Goal: Task Accomplishment & Management: Complete application form

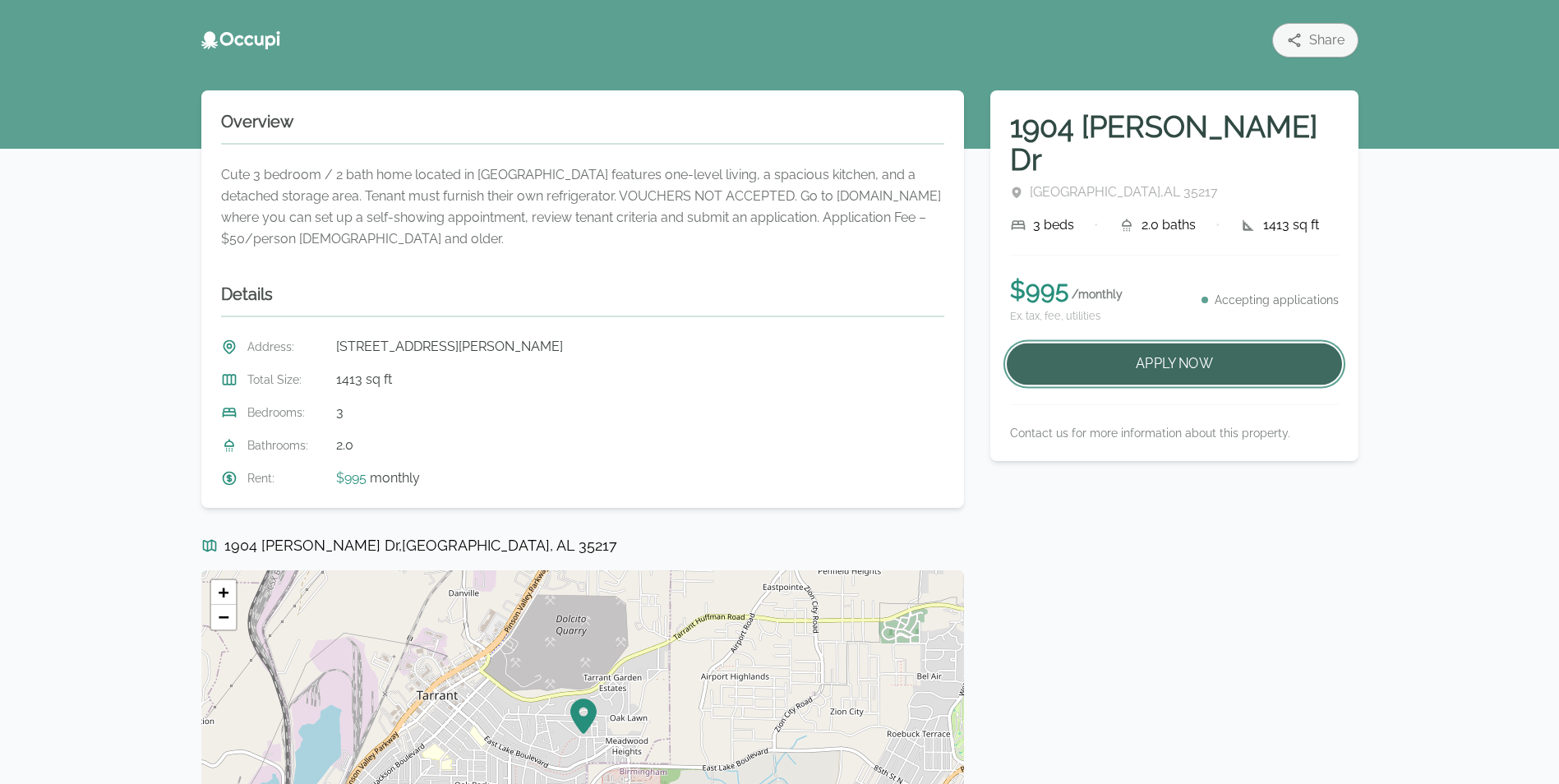
click at [1128, 344] on button "Apply Now" at bounding box center [1174, 365] width 335 height 42
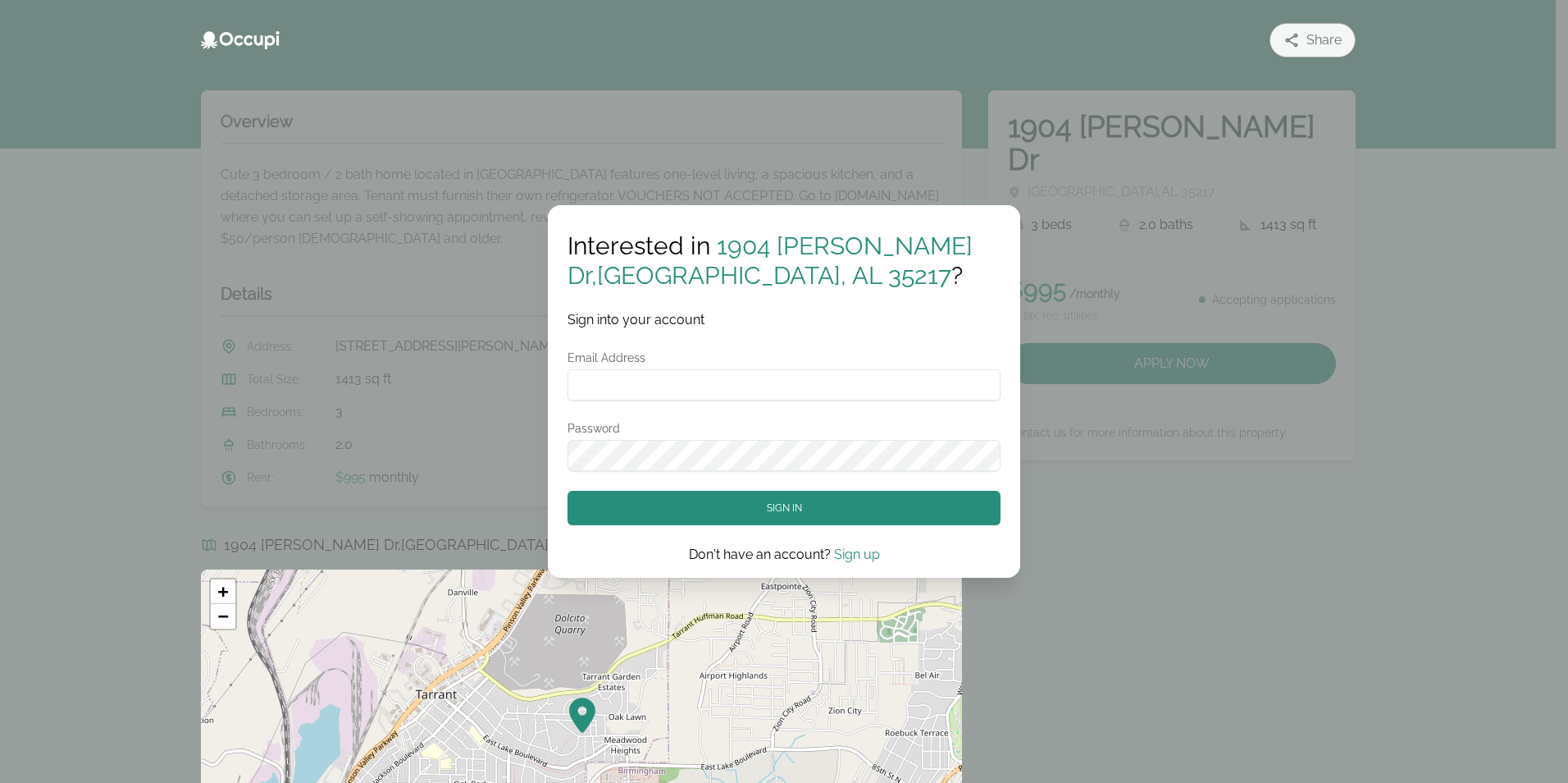
type input "**********"
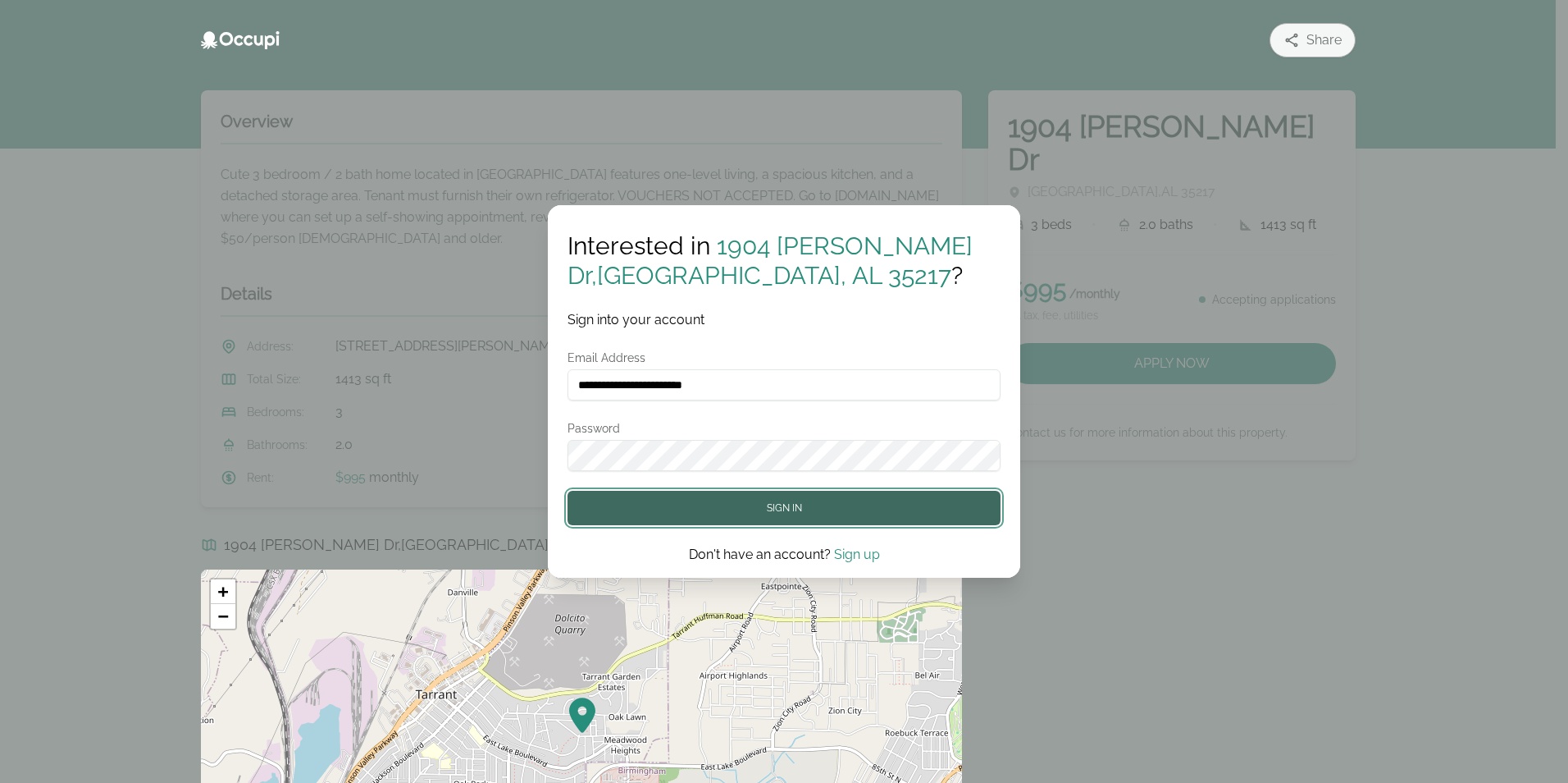
click at [746, 506] on button "Sign in" at bounding box center [784, 508] width 433 height 34
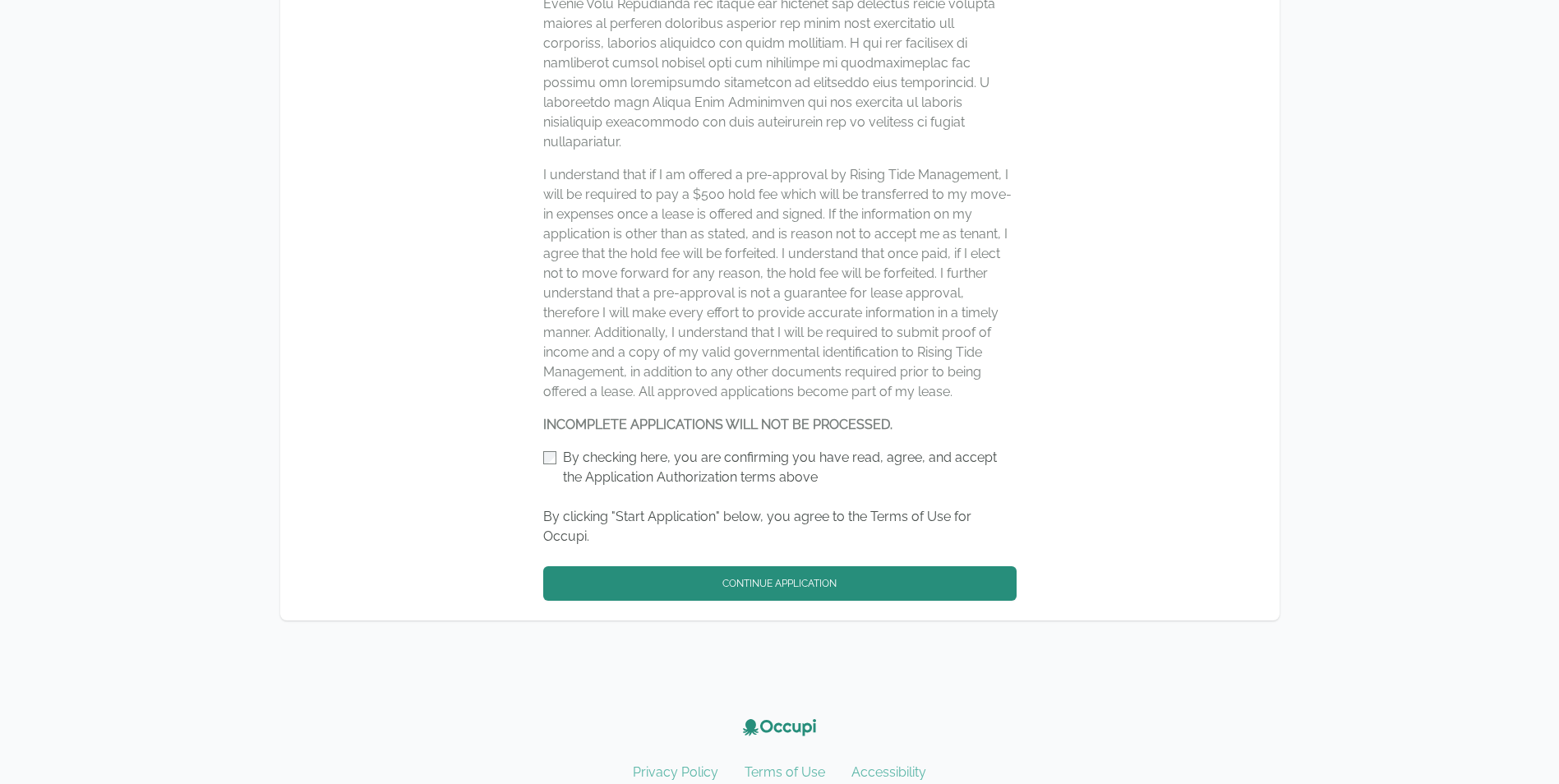
scroll to position [986, 0]
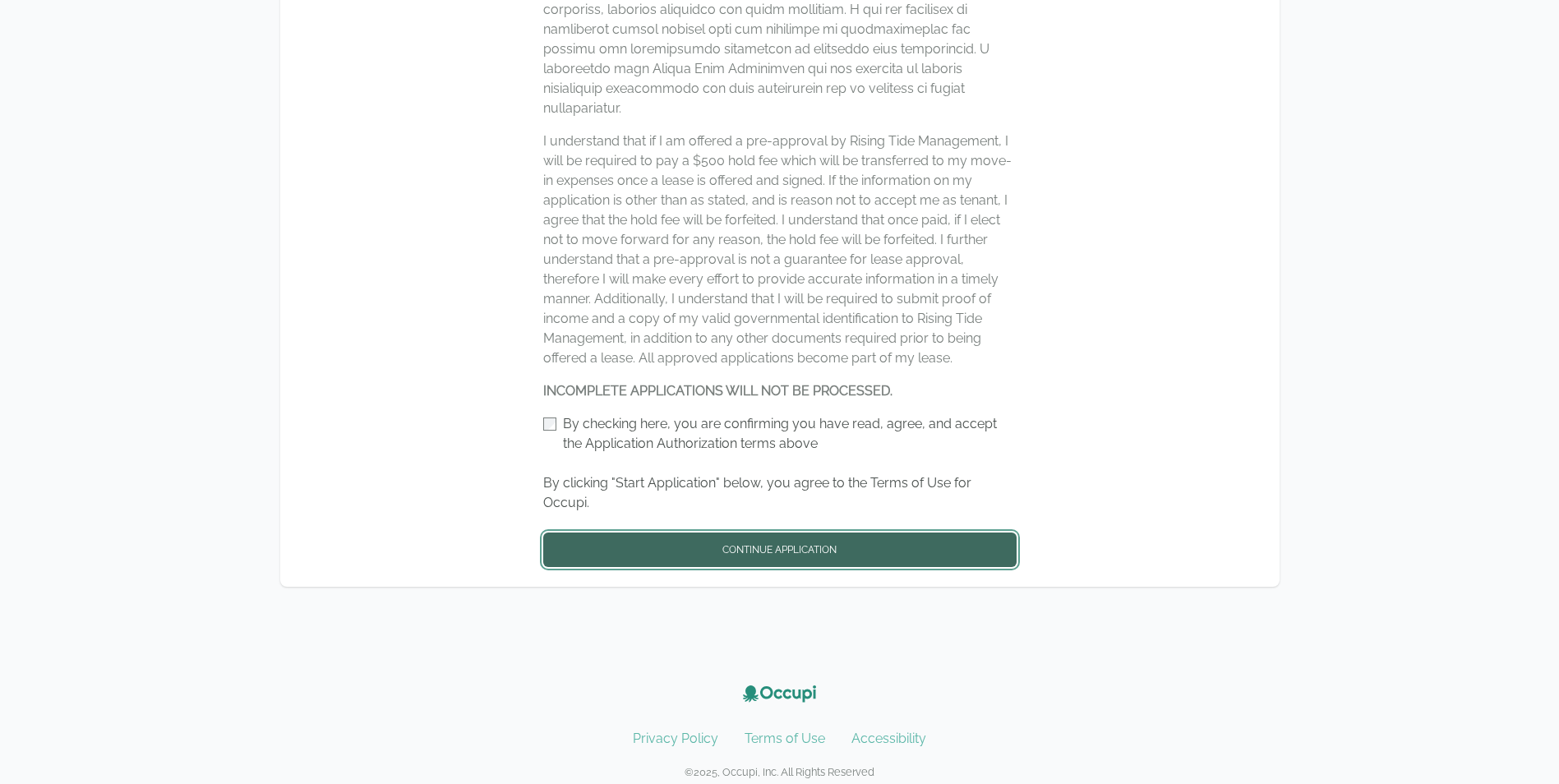
click at [724, 533] on button "Continue Application" at bounding box center [779, 550] width 473 height 34
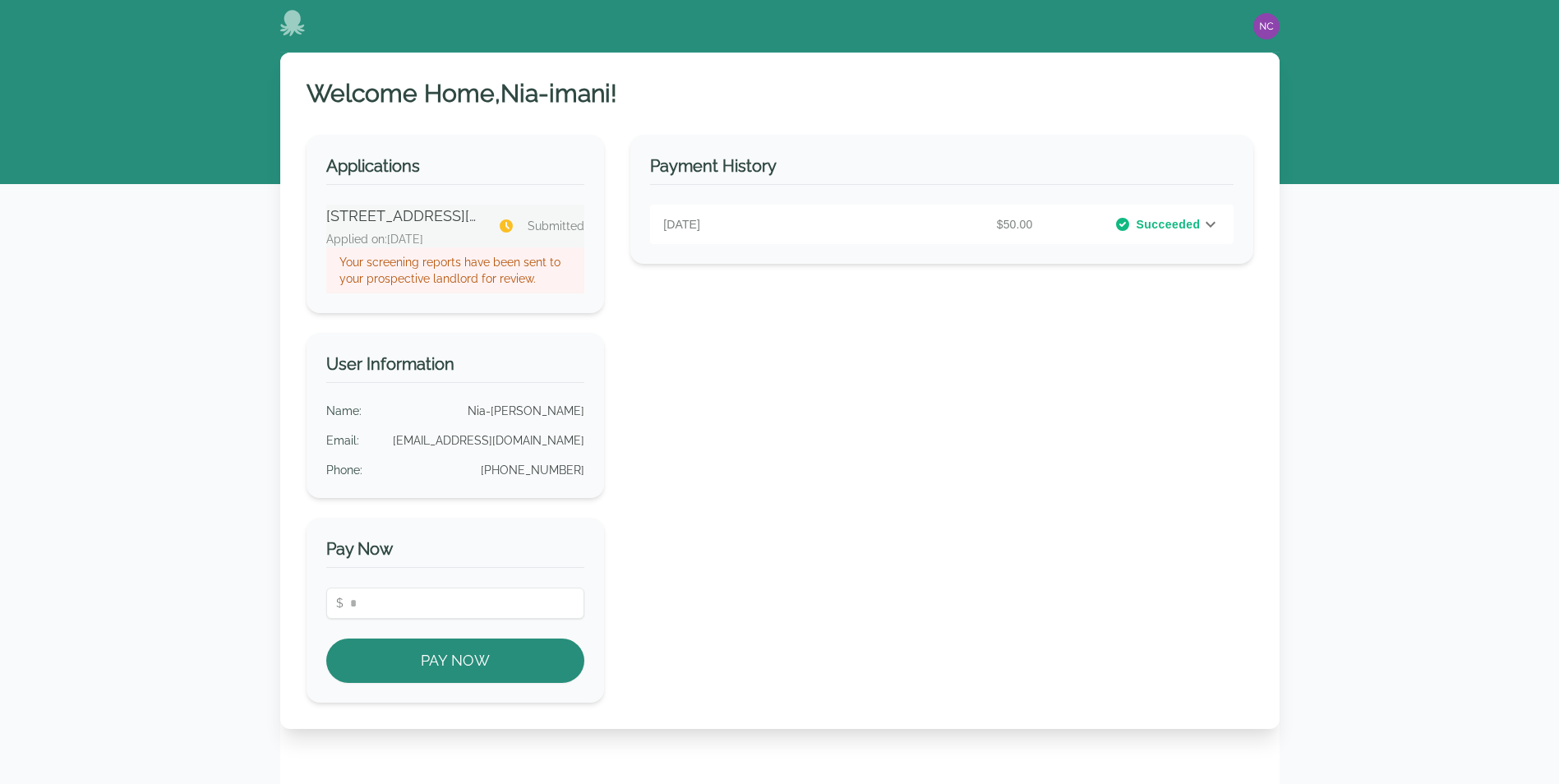
click at [522, 229] on p "Submitted" at bounding box center [540, 226] width 87 height 17
drag, startPoint x: 366, startPoint y: 556, endPoint x: 426, endPoint y: 597, distance: 72.7
click at [368, 558] on h3 "Pay Now" at bounding box center [456, 552] width 259 height 30
drag, startPoint x: 540, startPoint y: 458, endPoint x: 501, endPoint y: 371, distance: 95.3
click at [541, 449] on div "Name : Nia-imani Carwell Email : carwellniaimani@gmail.com Phone : (205) 467-58…" at bounding box center [456, 440] width 259 height 76
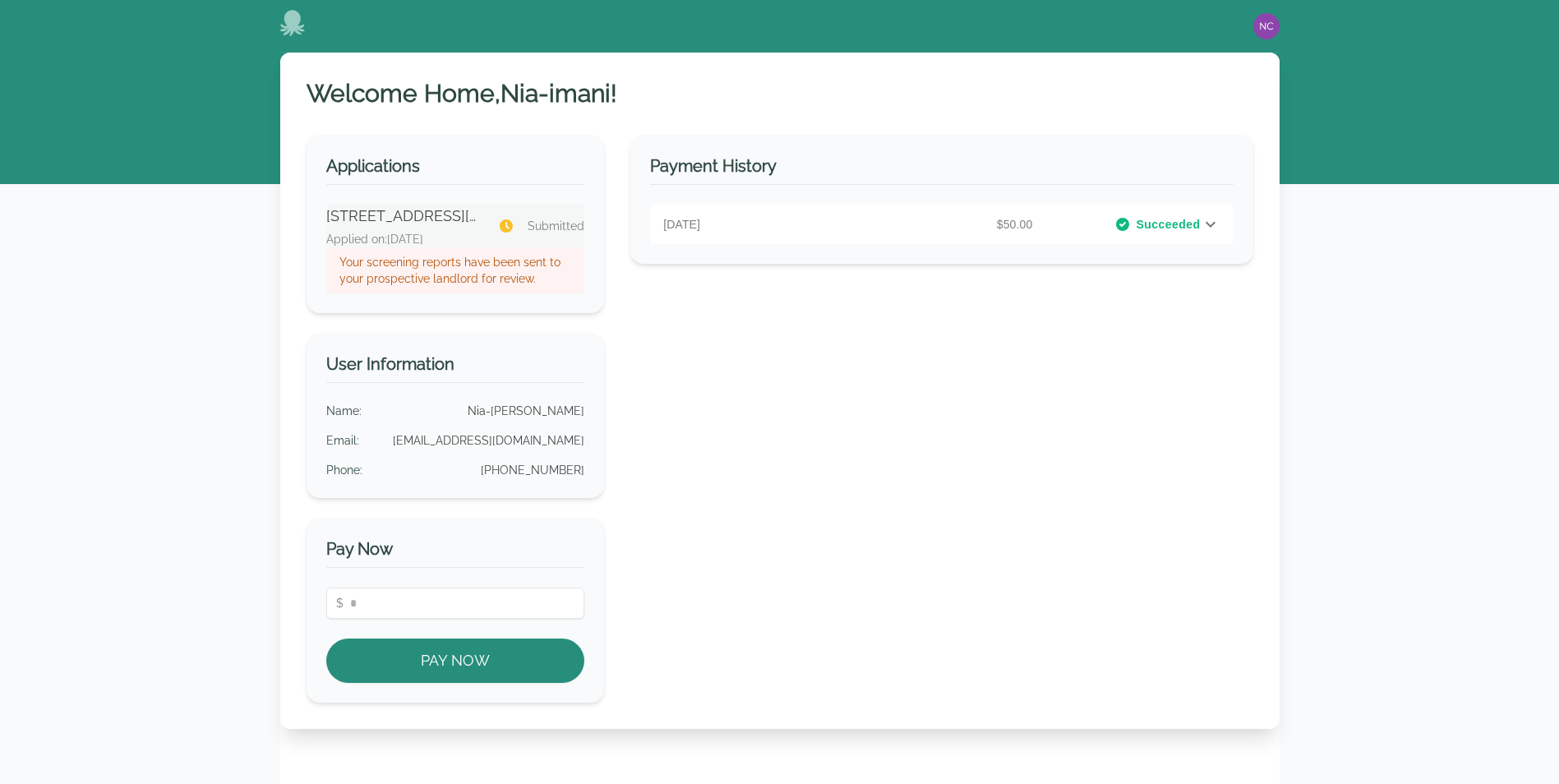
click at [412, 274] on p "Your screening reports have been sent to your prospective landlord for review." at bounding box center [456, 270] width 233 height 33
click at [390, 345] on div "User Information Name : Nia-imani Carwell Email : carwellniaimani@gmail.com Pho…" at bounding box center [456, 415] width 298 height 166
click at [841, 224] on p "August 6, 2025" at bounding box center [757, 224] width 188 height 17
click at [766, 403] on div "Payment History August 6, 2025 $50.00 Succeeded PAYMENT DETAILS Application Fee…" at bounding box center [941, 418] width 622 height 568
drag, startPoint x: 302, startPoint y: 9, endPoint x: 293, endPoint y: 21, distance: 15.0
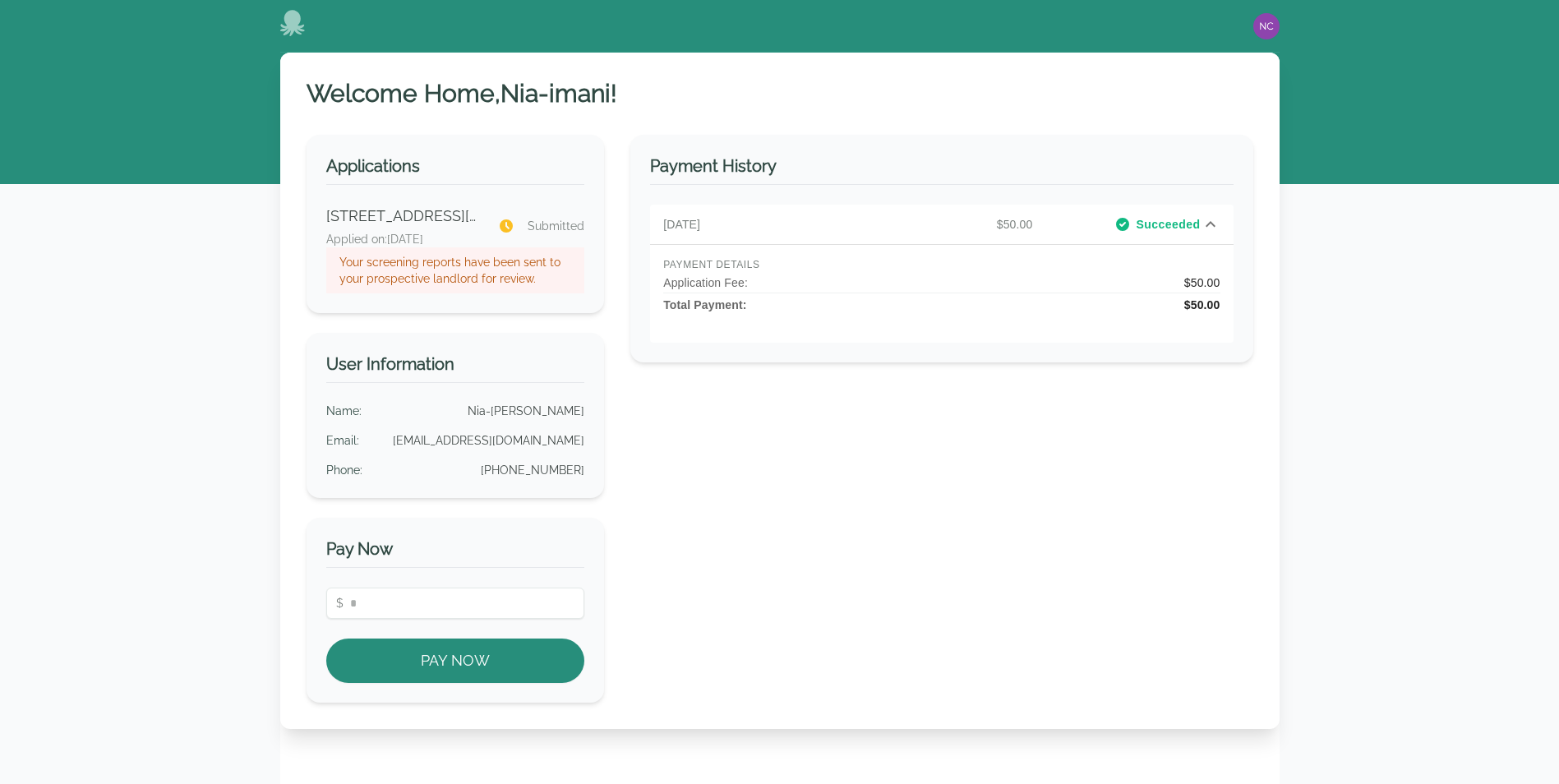
click at [299, 11] on div "Open main menu Open user menu" at bounding box center [779, 26] width 999 height 53
click at [293, 21] on icon at bounding box center [291, 23] width 24 height 26
click at [1272, 24] on img "button" at bounding box center [1266, 26] width 26 height 26
drag, startPoint x: 1005, startPoint y: 124, endPoint x: 868, endPoint y: 145, distance: 138.6
click at [1004, 124] on div "Welcome Home, Nia-imani ! Applications 1904 Woodrow Dr, Birmingham, AL 35217 Ap…" at bounding box center [779, 391] width 999 height 676
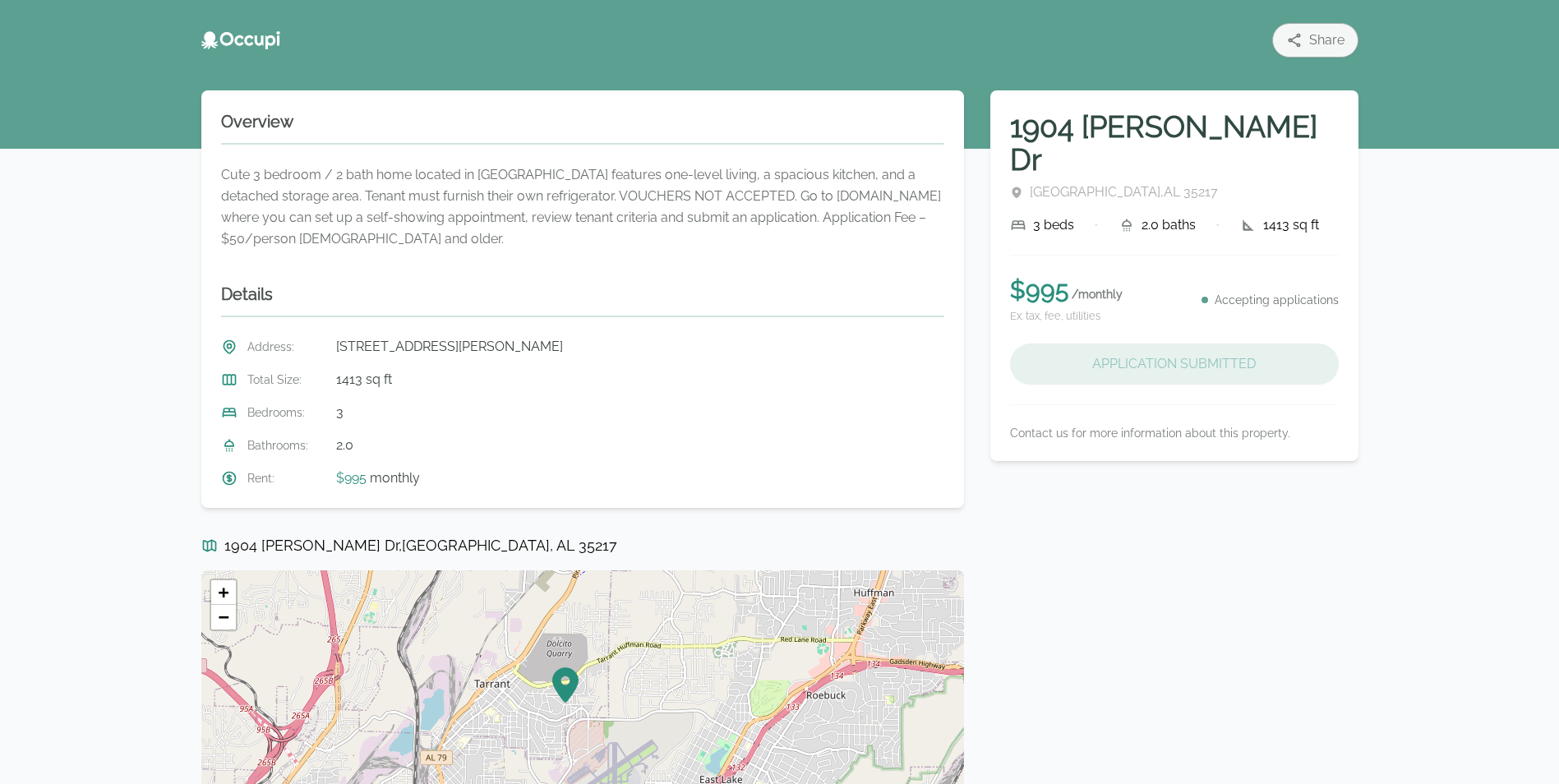
click at [1157, 344] on div "Application Submitted" at bounding box center [1174, 364] width 329 height 41
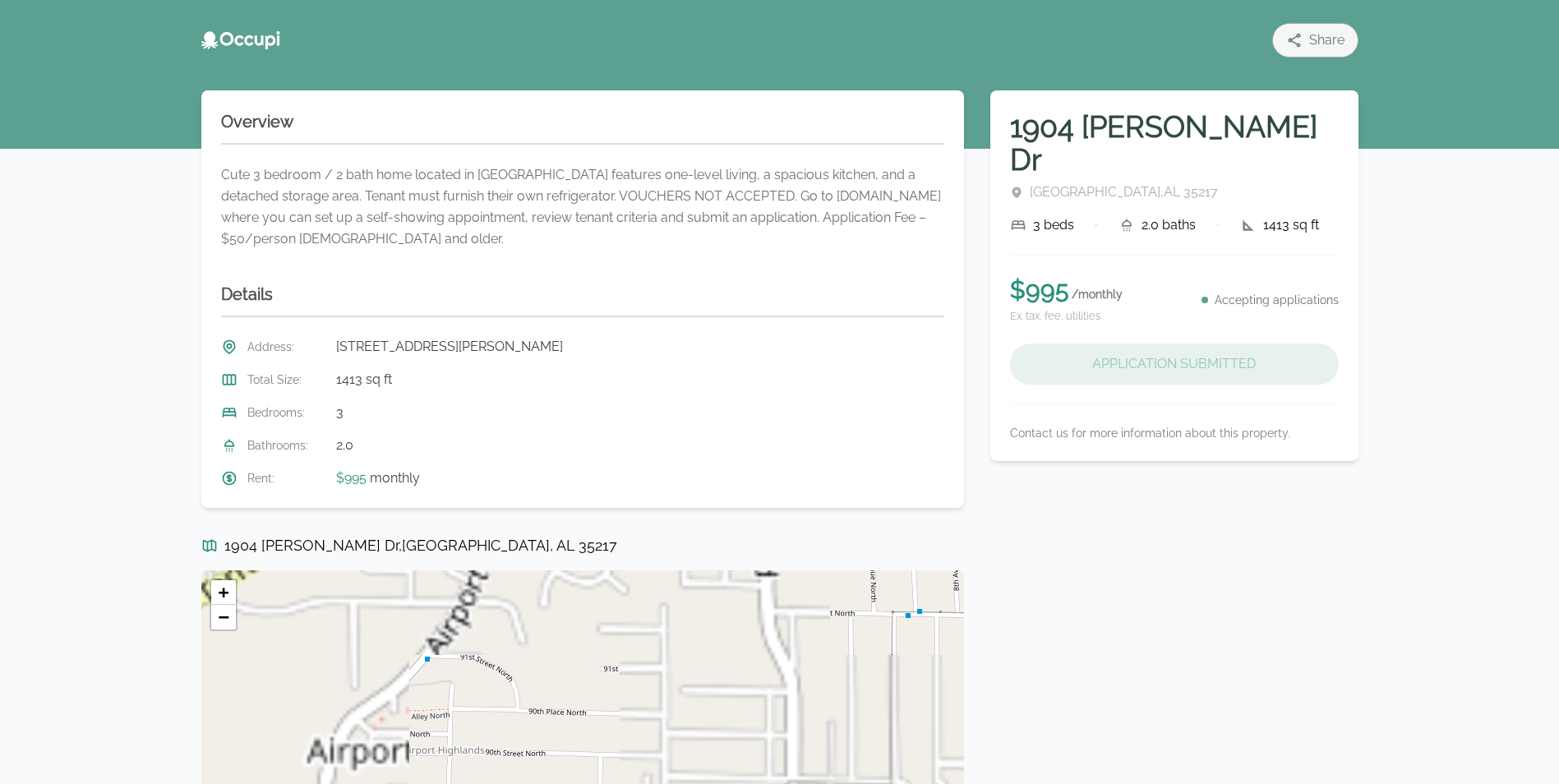
click at [1077, 344] on div "Application Submitted" at bounding box center [1174, 364] width 329 height 41
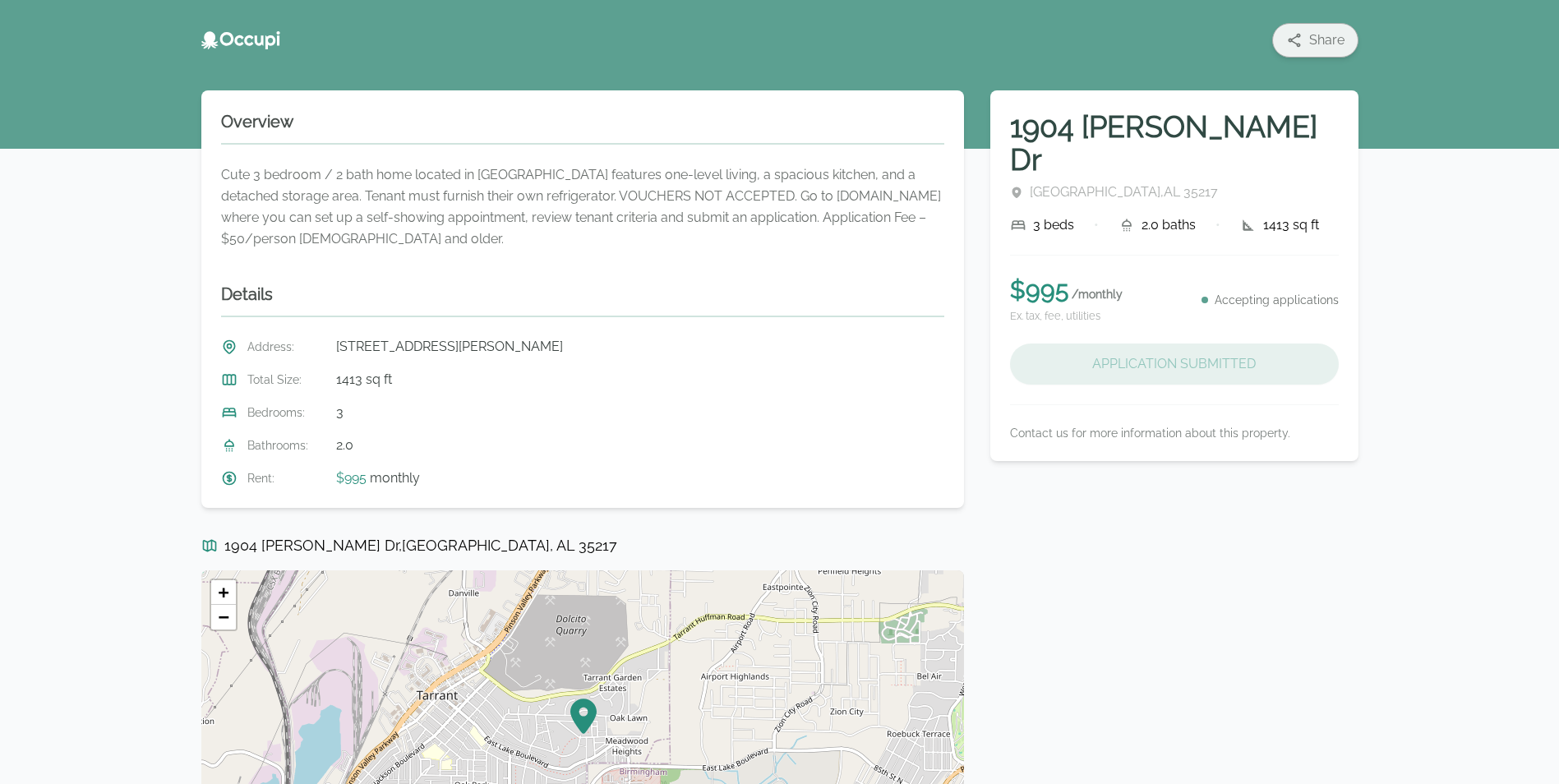
click at [1319, 41] on span "Share" at bounding box center [1326, 39] width 35 height 19
click at [1134, 180] on div "1904 Woodrow Dr Birmingham , AL 35217 3 beds • 2.0 baths • 1413 sq ft" at bounding box center [1174, 172] width 329 height 125
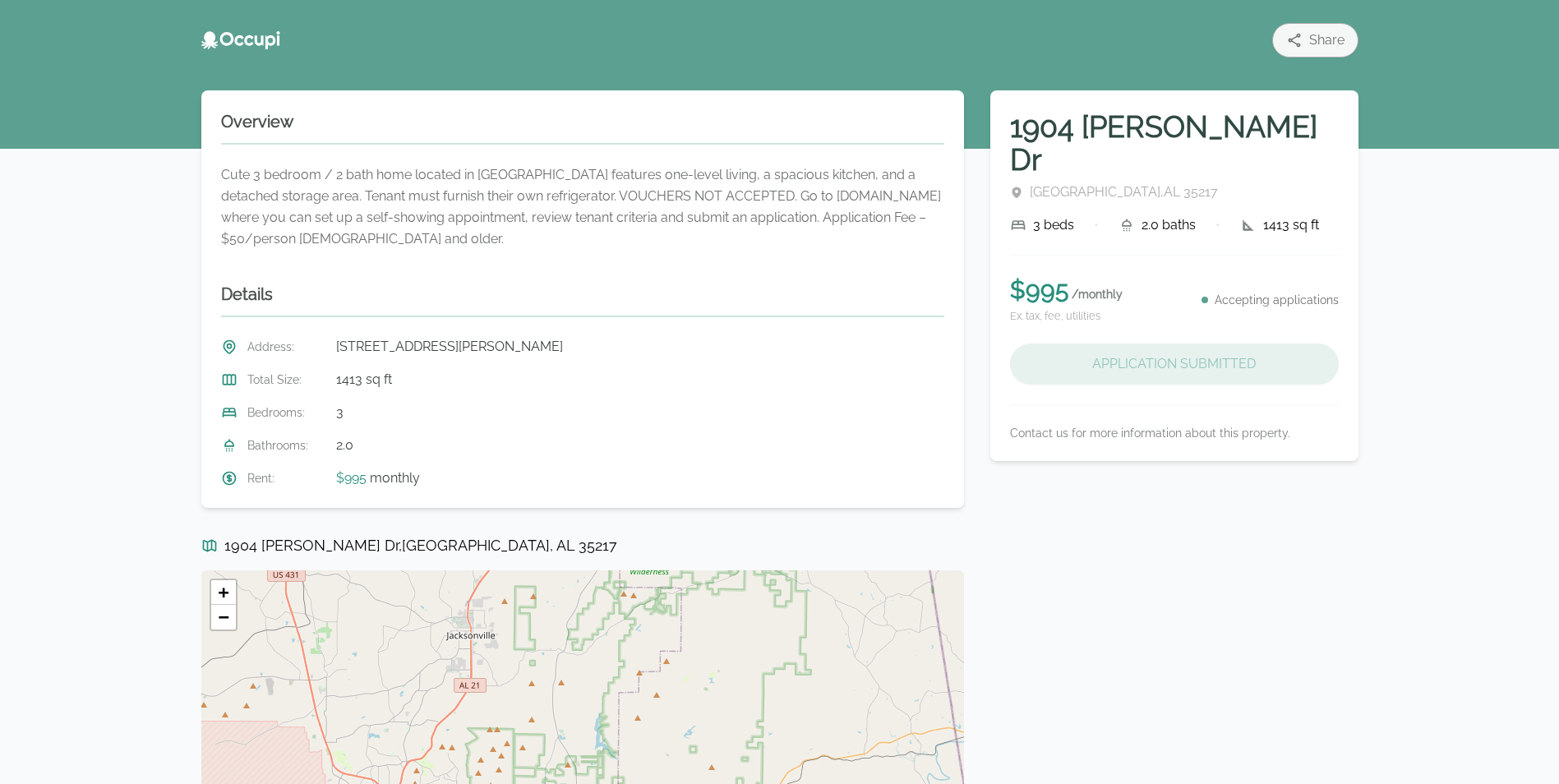
click at [238, 39] on icon at bounding box center [239, 40] width 9 height 11
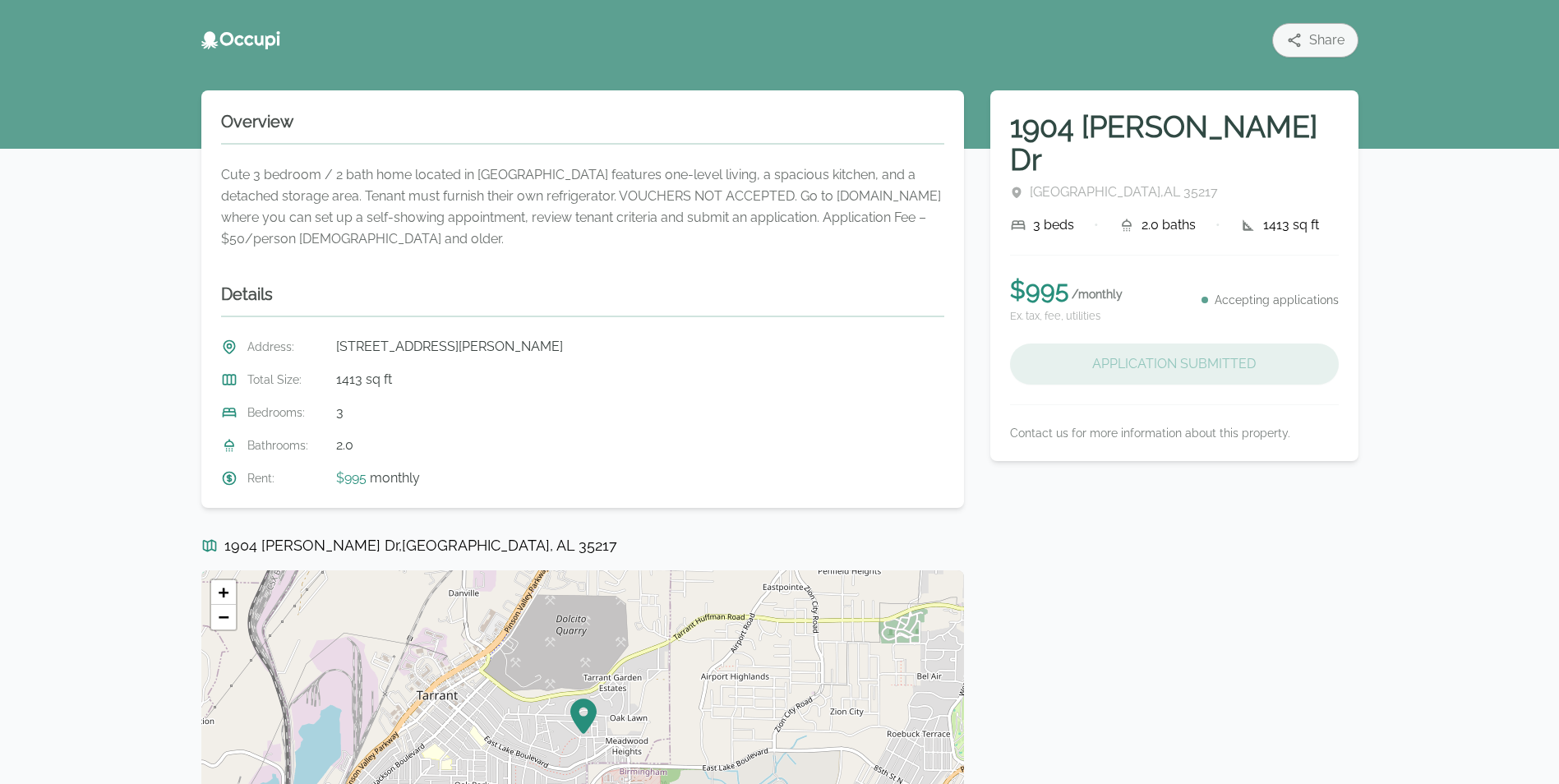
click at [1128, 344] on div "Application Submitted" at bounding box center [1174, 364] width 329 height 41
drag, startPoint x: 1128, startPoint y: 339, endPoint x: 1070, endPoint y: 339, distance: 58.0
click at [1070, 344] on div "Application Submitted" at bounding box center [1174, 364] width 329 height 41
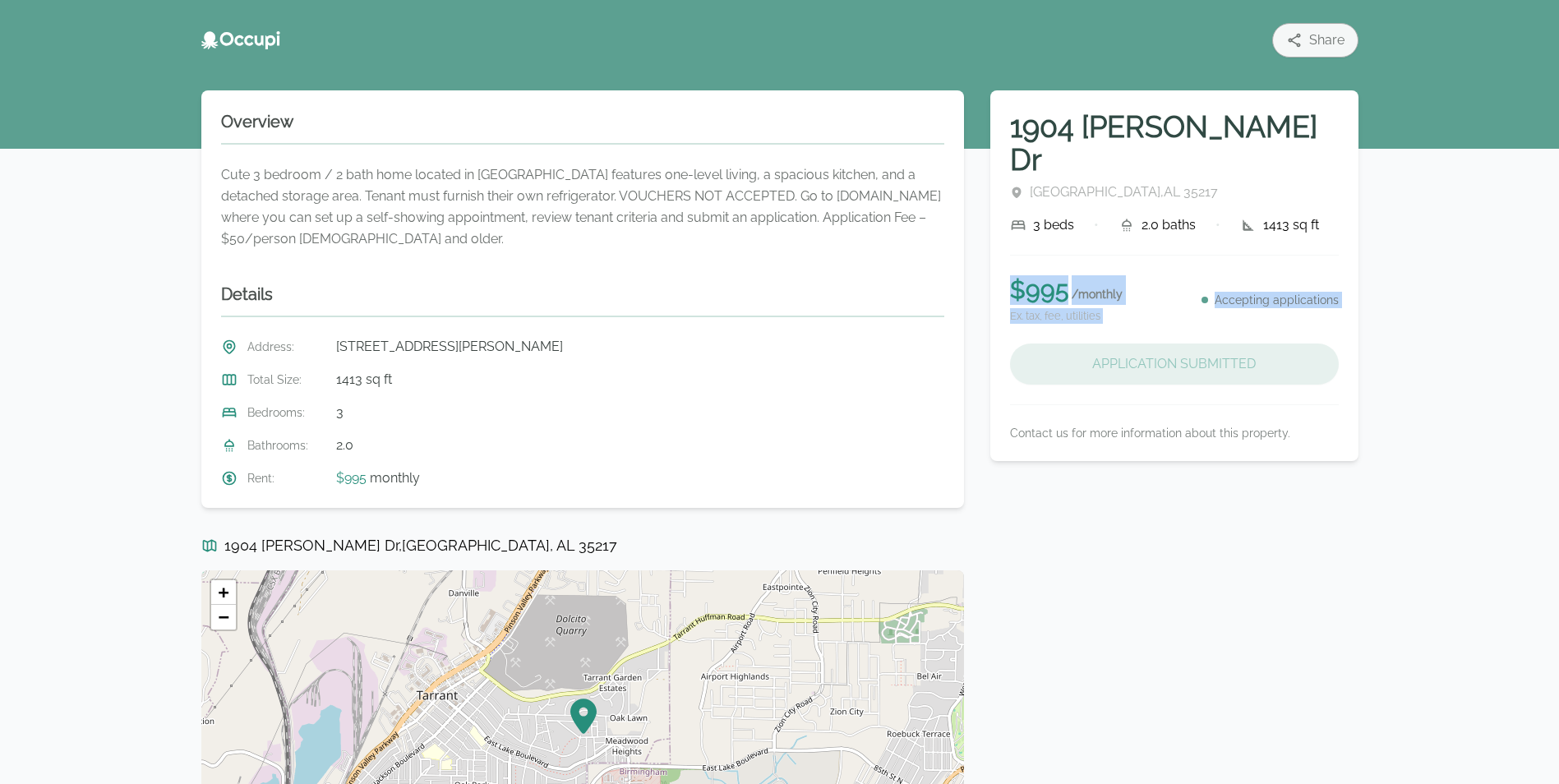
click at [1189, 344] on div "Application Submitted" at bounding box center [1174, 364] width 329 height 41
click at [1193, 344] on div "Application Submitted" at bounding box center [1174, 364] width 329 height 41
click at [1116, 308] on small "Ex. tax, fee, utilities" at bounding box center [1067, 316] width 113 height 16
click at [1072, 287] on span "/ monthly" at bounding box center [1097, 294] width 51 height 13
click at [1050, 276] on p "$ 995 / monthly" at bounding box center [1067, 290] width 113 height 29
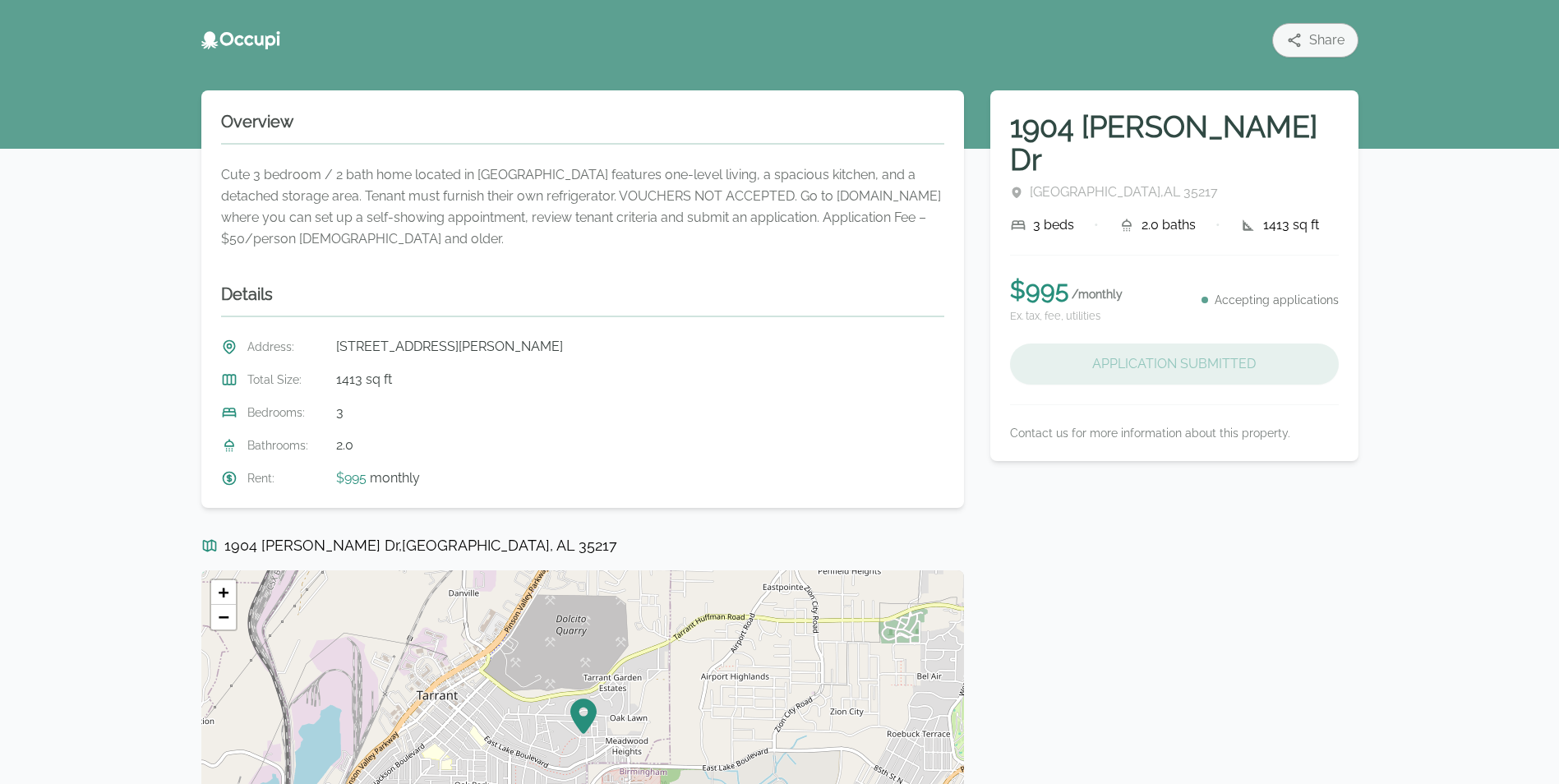
click at [1088, 144] on div "1904 Woodrow Dr Birmingham , AL 35217 3 beds • 2.0 baths • 1413 sq ft" at bounding box center [1174, 172] width 329 height 125
click at [1088, 182] on span "Birmingham , AL 35217" at bounding box center [1124, 192] width 188 height 19
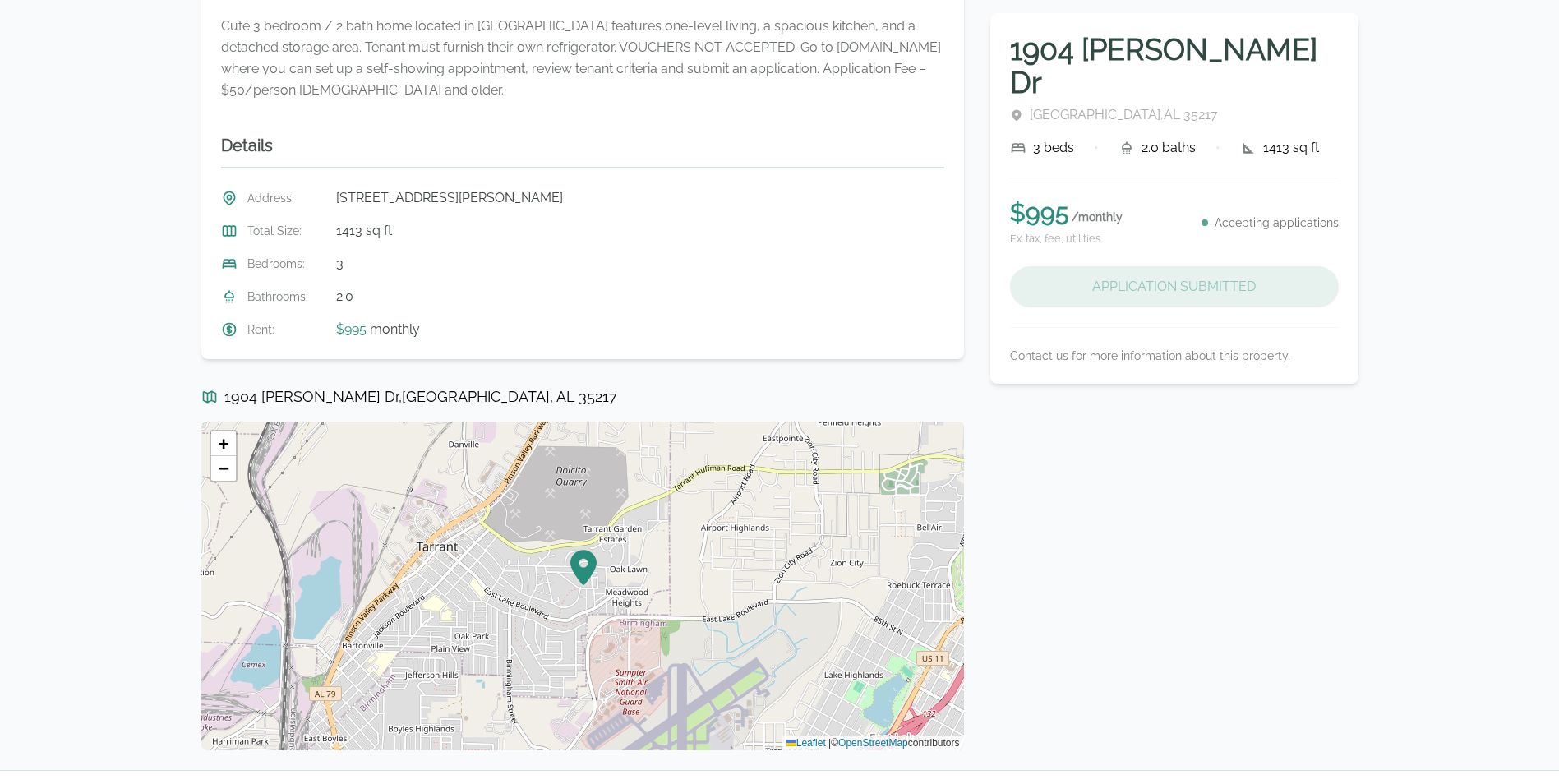
scroll to position [208, 0]
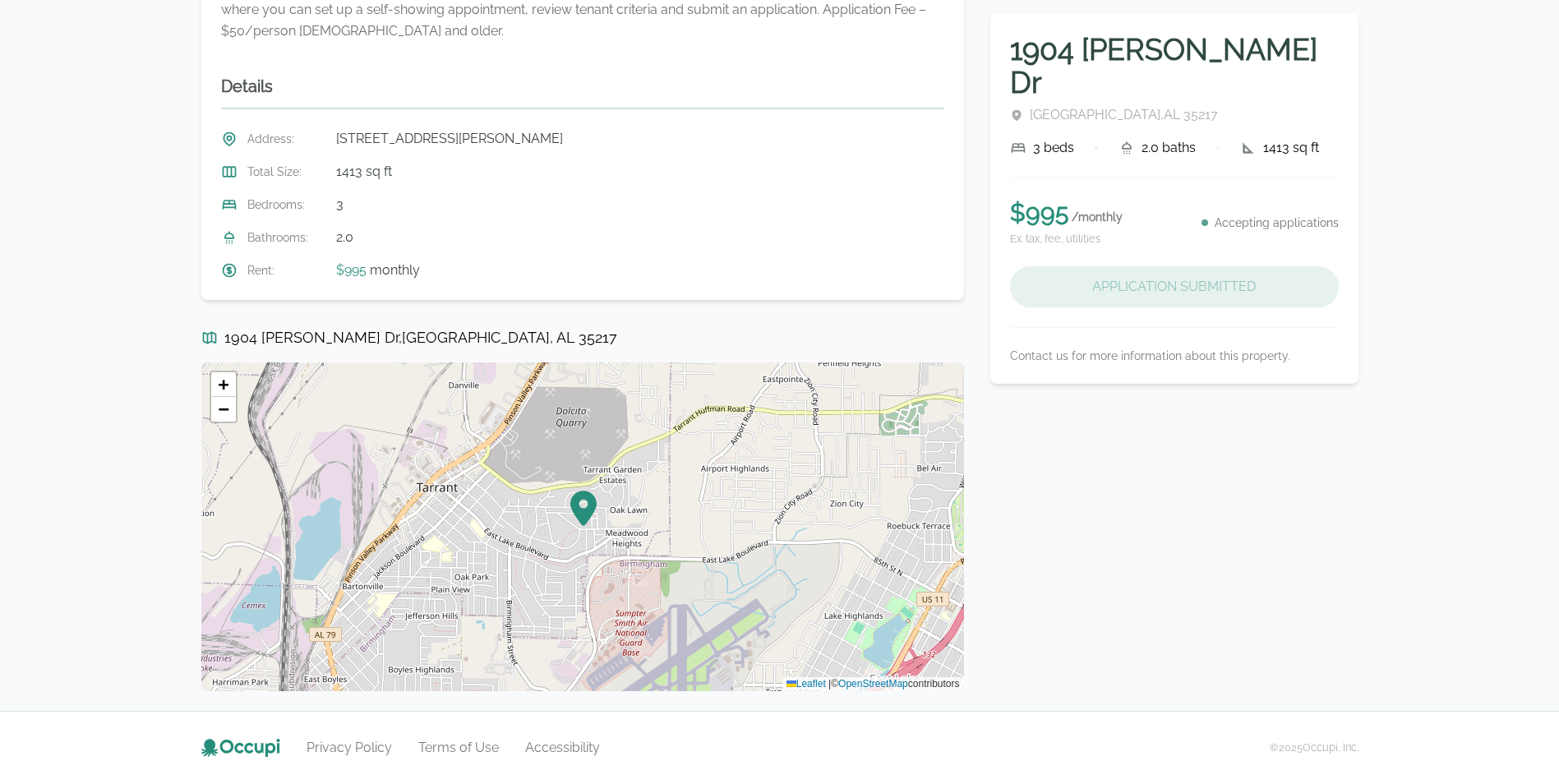
click at [1115, 266] on div "Application Submitted" at bounding box center [1174, 287] width 329 height 41
click at [1043, 198] on p "$ 995 / monthly" at bounding box center [1067, 213] width 113 height 29
click at [1061, 39] on h1 "1904 [PERSON_NAME] Dr" at bounding box center [1174, 66] width 329 height 66
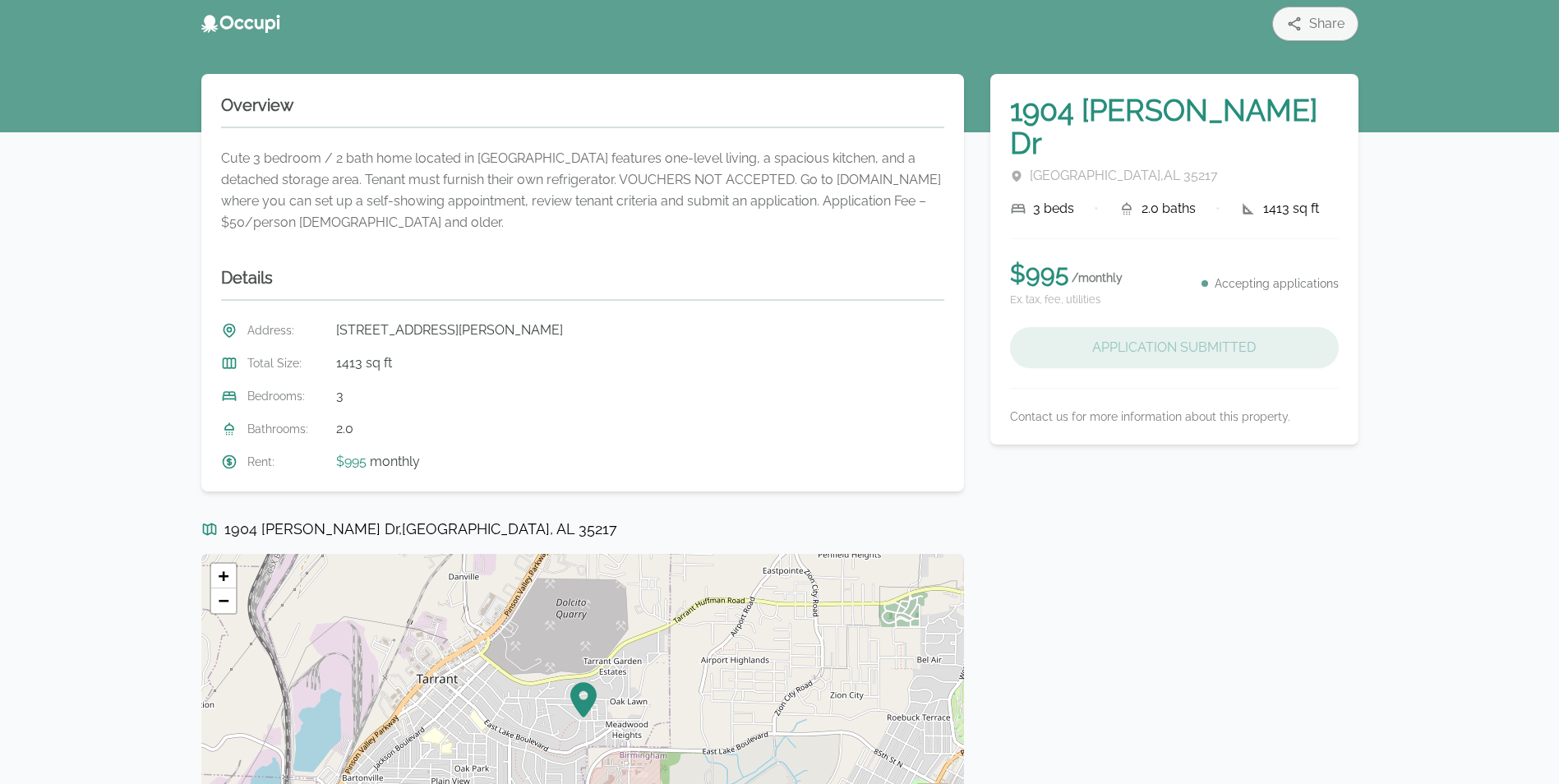
scroll to position [0, 0]
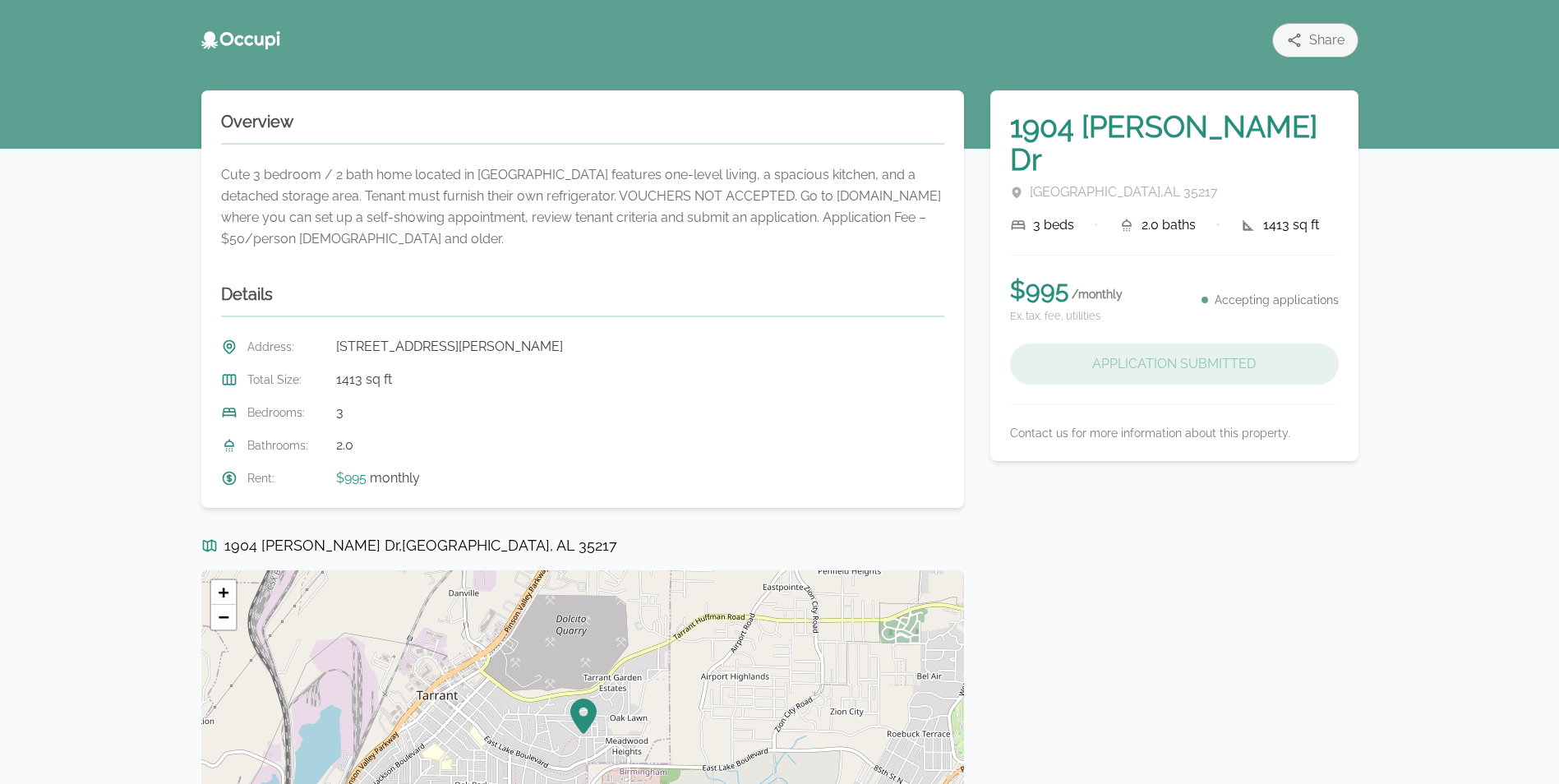
click at [1065, 125] on h1 "1904 [PERSON_NAME] Dr" at bounding box center [1174, 143] width 329 height 66
click at [211, 34] on icon at bounding box center [210, 40] width 18 height 18
click at [210, 39] on icon at bounding box center [210, 40] width 18 height 18
drag, startPoint x: 276, startPoint y: 117, endPoint x: 273, endPoint y: 129, distance: 12.4
click at [273, 129] on h2 "Overview" at bounding box center [582, 127] width 723 height 34
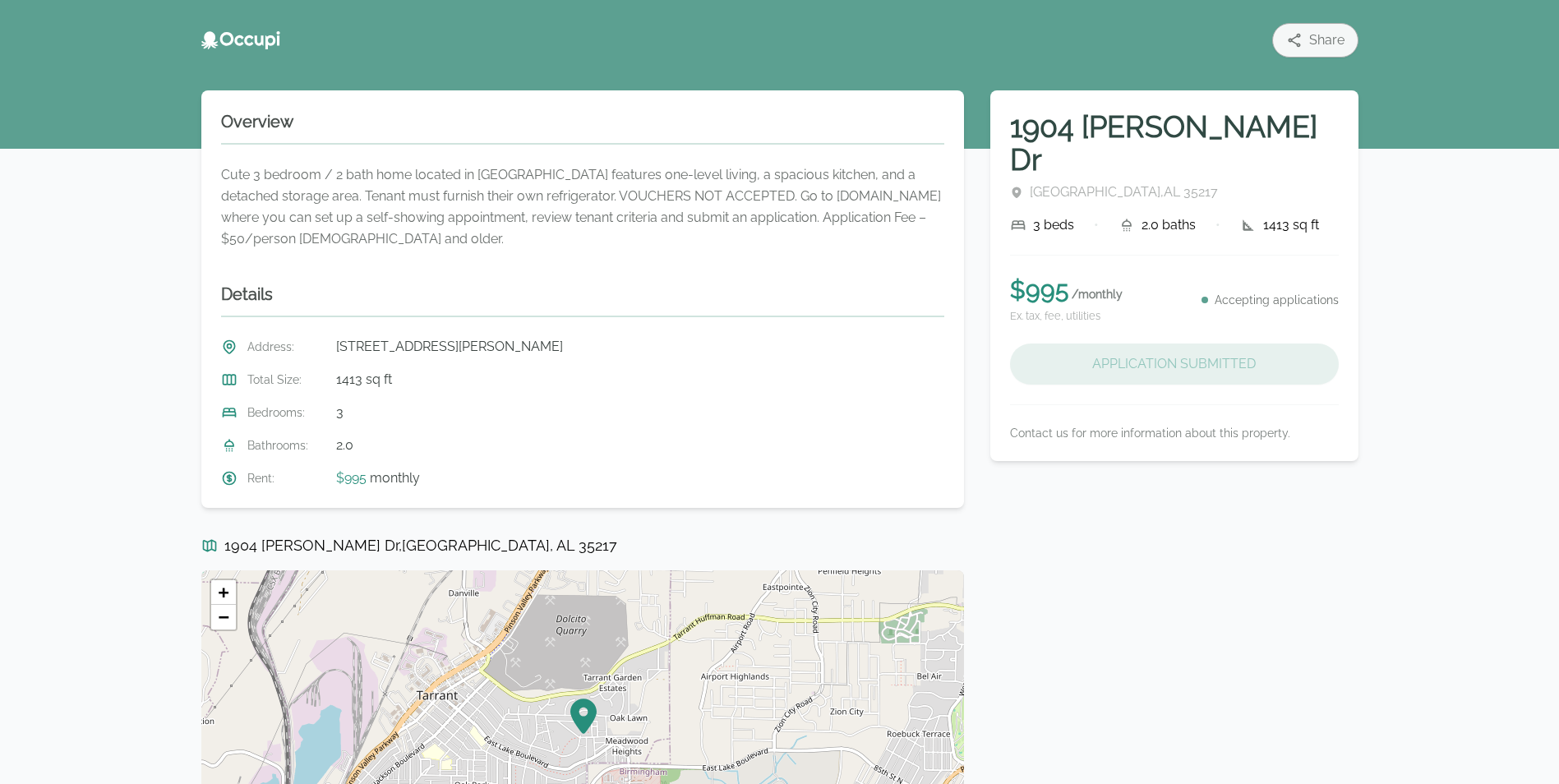
click at [261, 235] on div "Cute 3 bedroom / 2 bath home located in [GEOGRAPHIC_DATA] features one-level li…" at bounding box center [582, 208] width 723 height 86
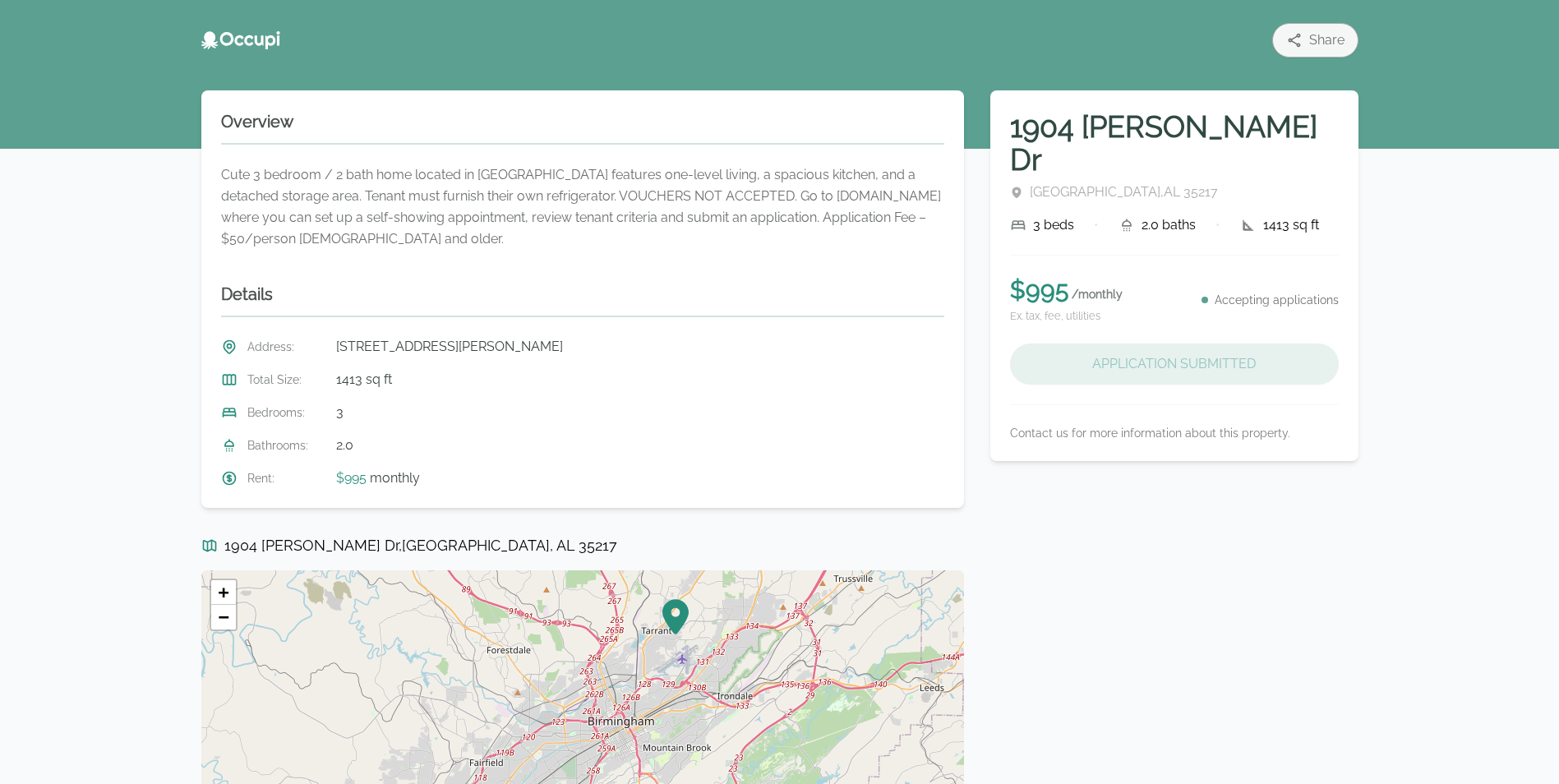
click at [1263, 292] on p "Accepting applications" at bounding box center [1277, 300] width 124 height 17
click at [1210, 292] on div "Accepting applications" at bounding box center [1269, 300] width 137 height 17
